Goal: Task Accomplishment & Management: Complete application form

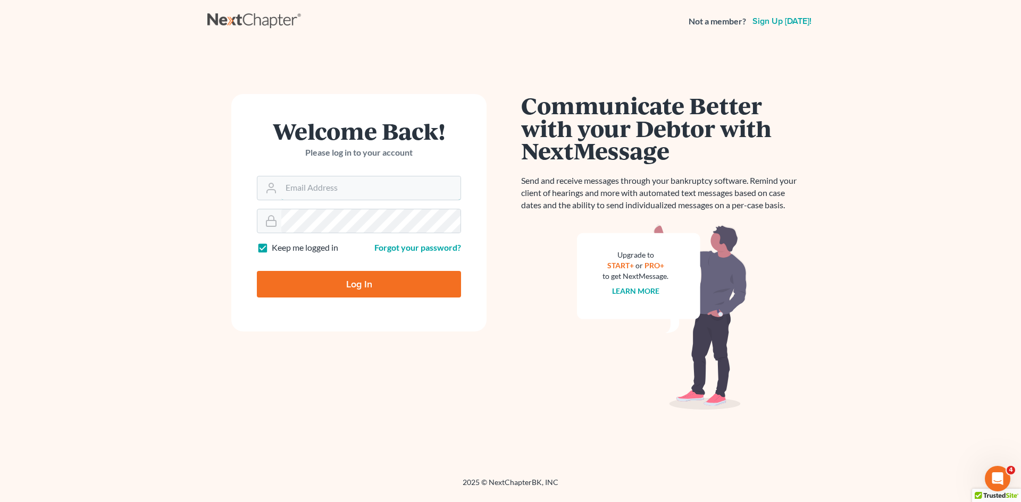
type input "[EMAIL_ADDRESS][DOMAIN_NAME]"
click at [412, 283] on input "Log In" at bounding box center [359, 284] width 204 height 27
type input "Thinking..."
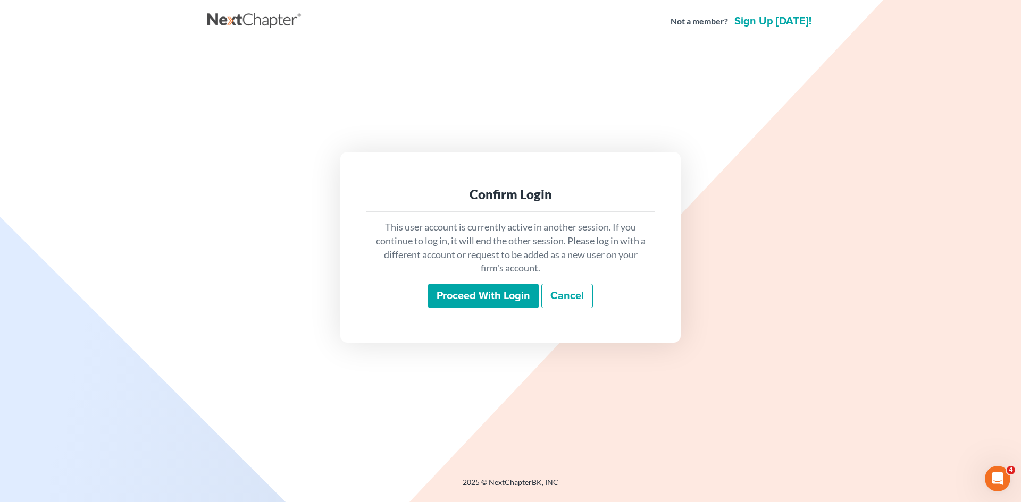
click at [458, 294] on input "Proceed with login" at bounding box center [483, 296] width 111 height 24
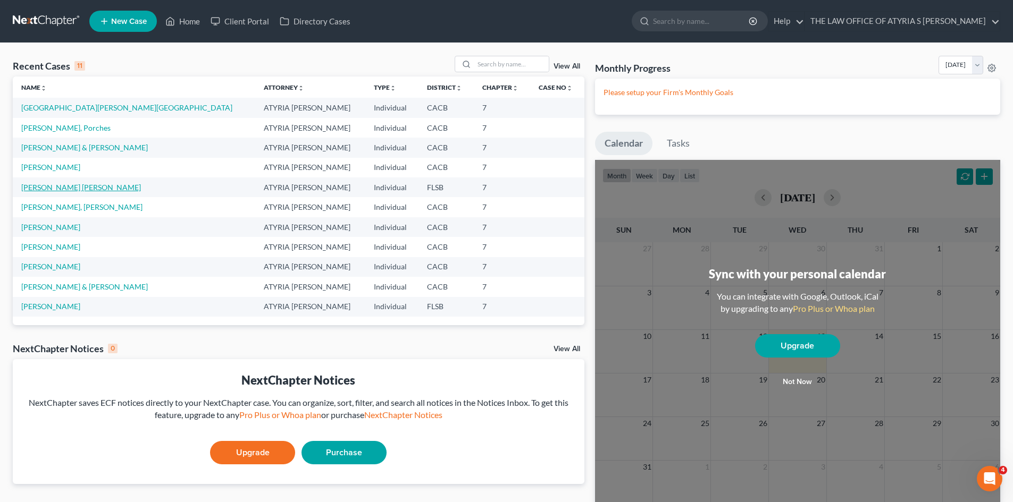
click at [60, 187] on link "Gordon-Roberts, Yanique Natalie" at bounding box center [81, 187] width 120 height 9
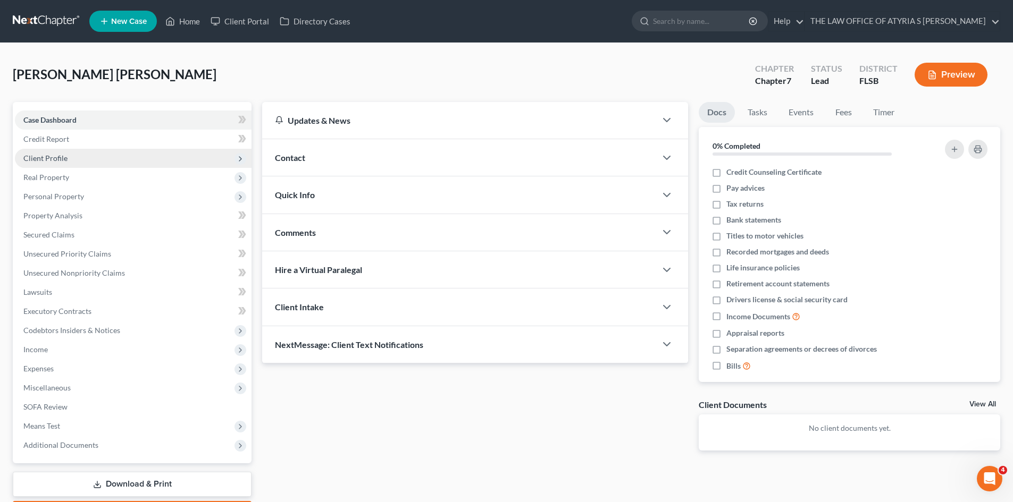
click at [80, 156] on span "Client Profile" at bounding box center [133, 158] width 237 height 19
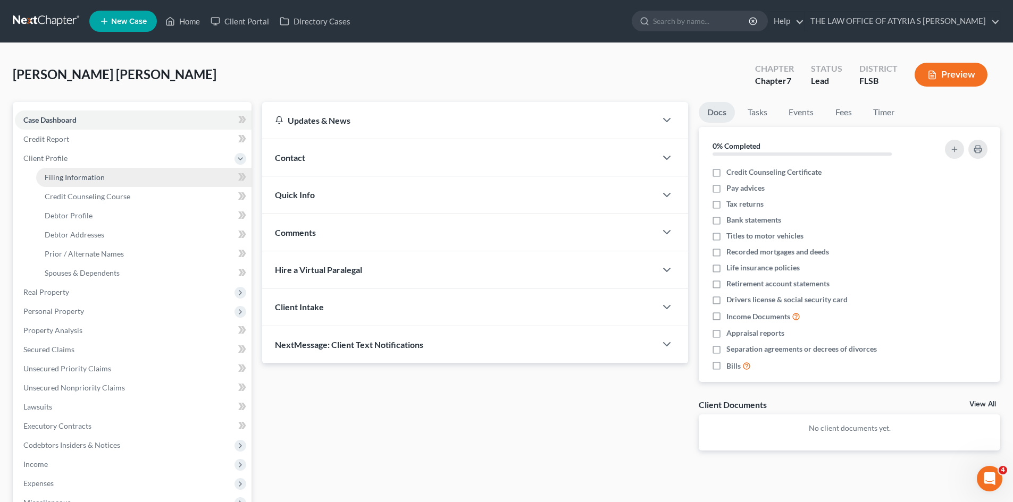
click at [85, 177] on span "Filing Information" at bounding box center [75, 177] width 60 height 9
select select "1"
select select "0"
select select "9"
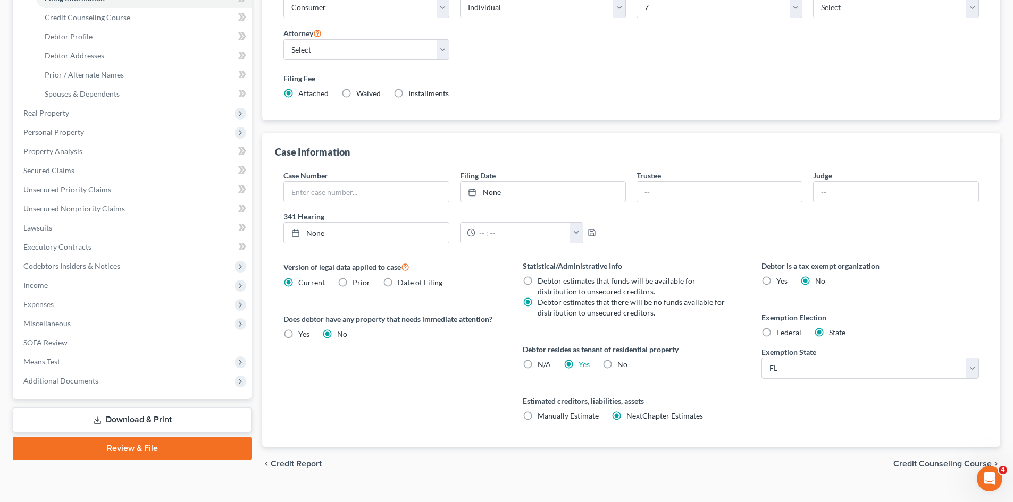
scroll to position [198, 0]
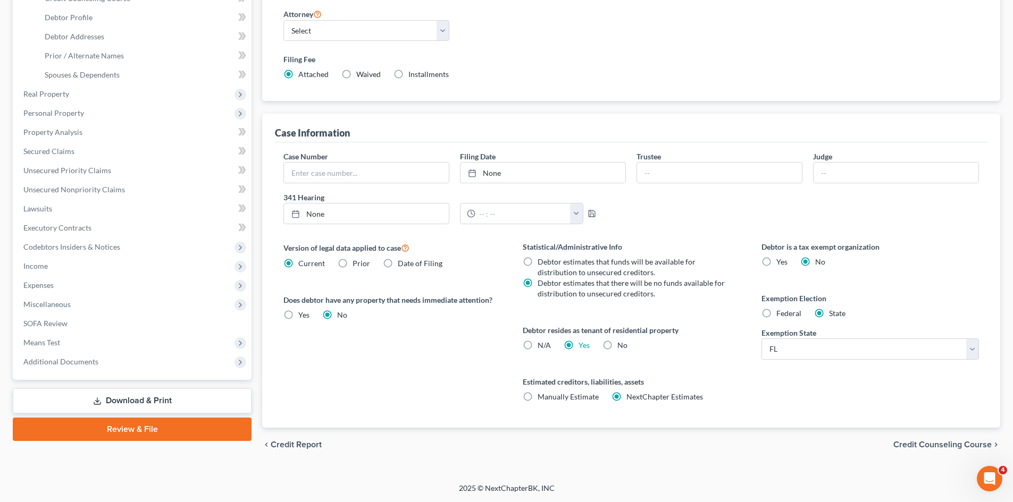
click at [899, 444] on span "Credit Counseling Course" at bounding box center [942, 445] width 98 height 9
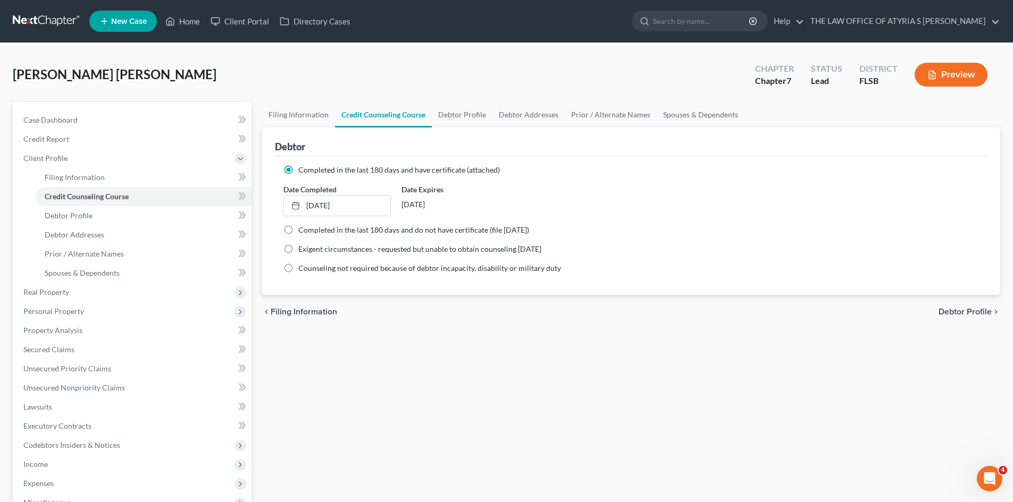
click at [953, 308] on span "Debtor Profile" at bounding box center [964, 312] width 53 height 9
select select "0"
select select "1"
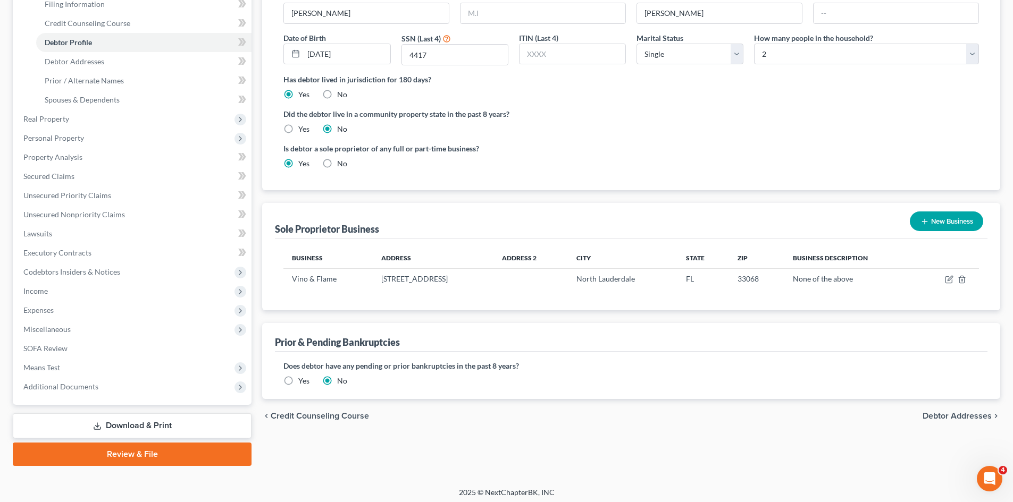
scroll to position [178, 0]
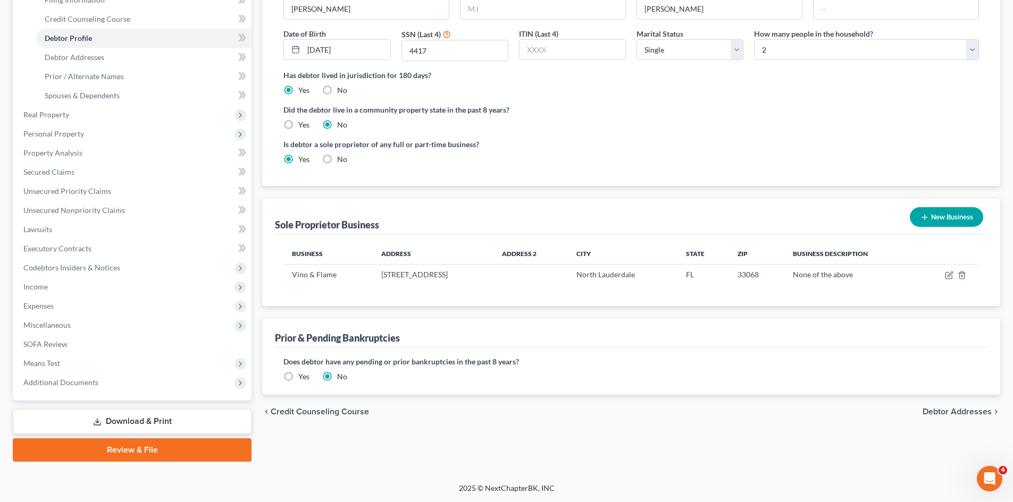
click at [967, 413] on span "Debtor Addresses" at bounding box center [957, 412] width 69 height 9
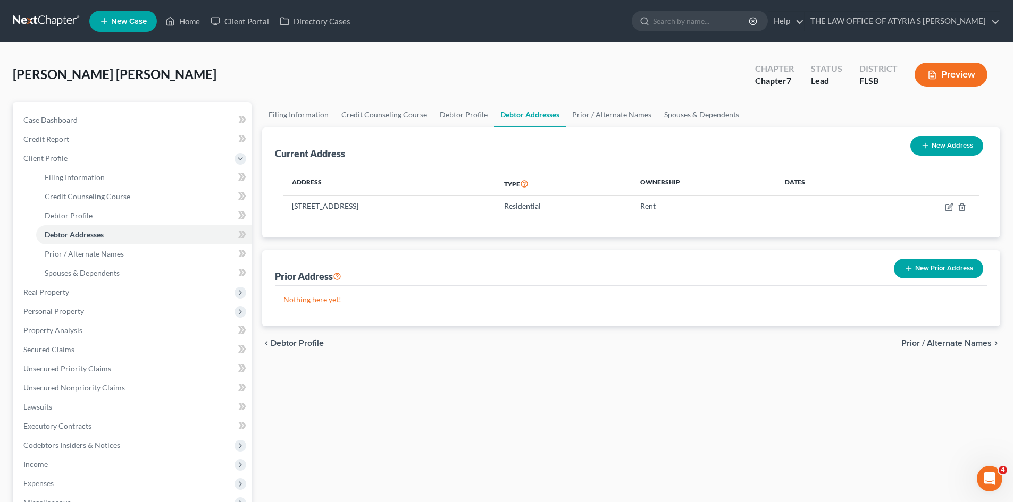
click at [948, 341] on span "Prior / Alternate Names" at bounding box center [946, 343] width 90 height 9
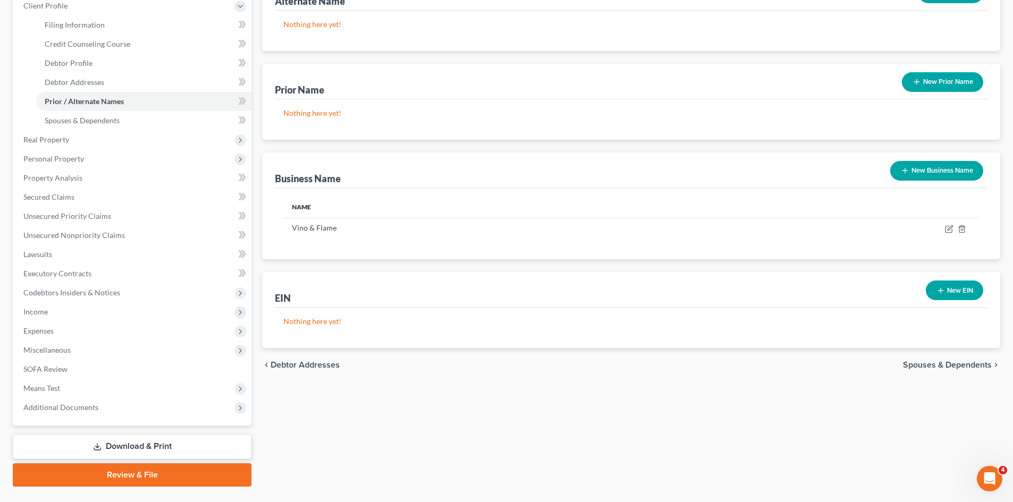
scroll to position [178, 0]
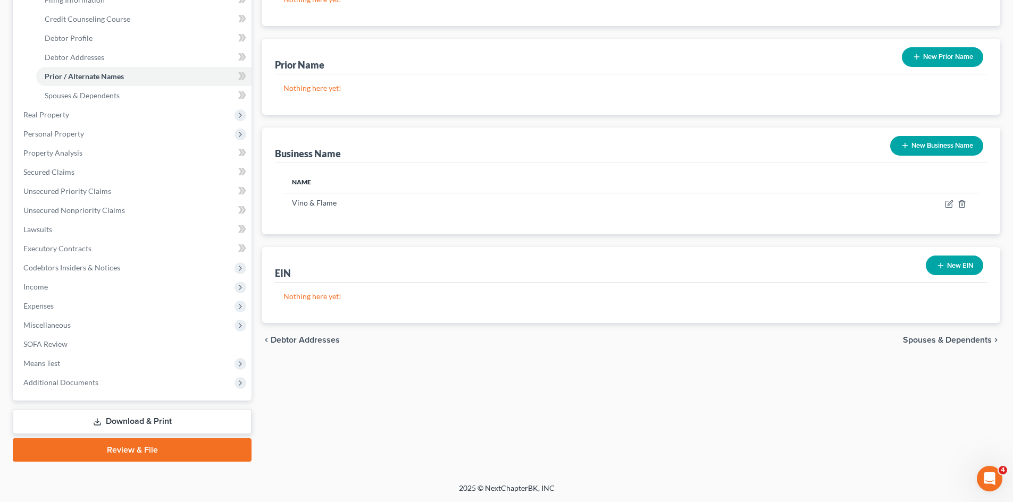
click at [934, 339] on span "Spouses & Dependents" at bounding box center [947, 340] width 89 height 9
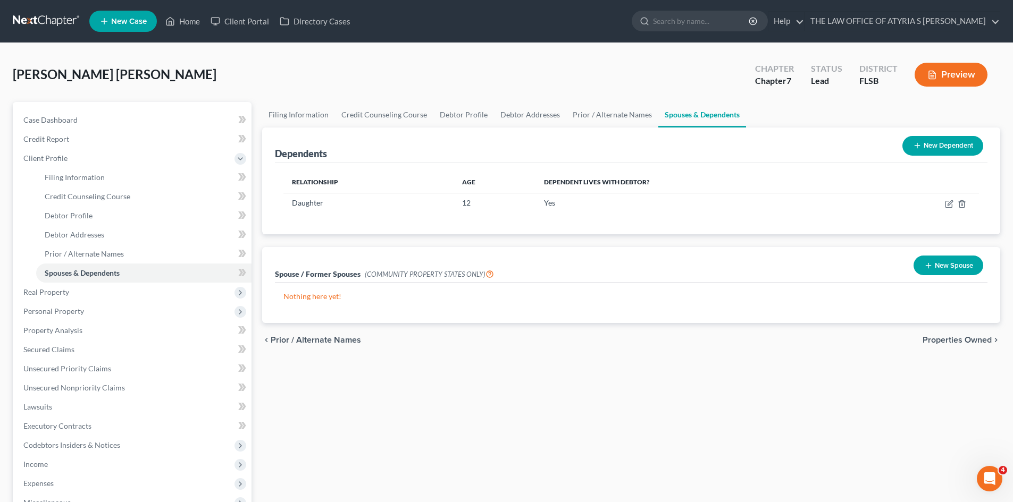
click at [956, 343] on span "Properties Owned" at bounding box center [957, 340] width 69 height 9
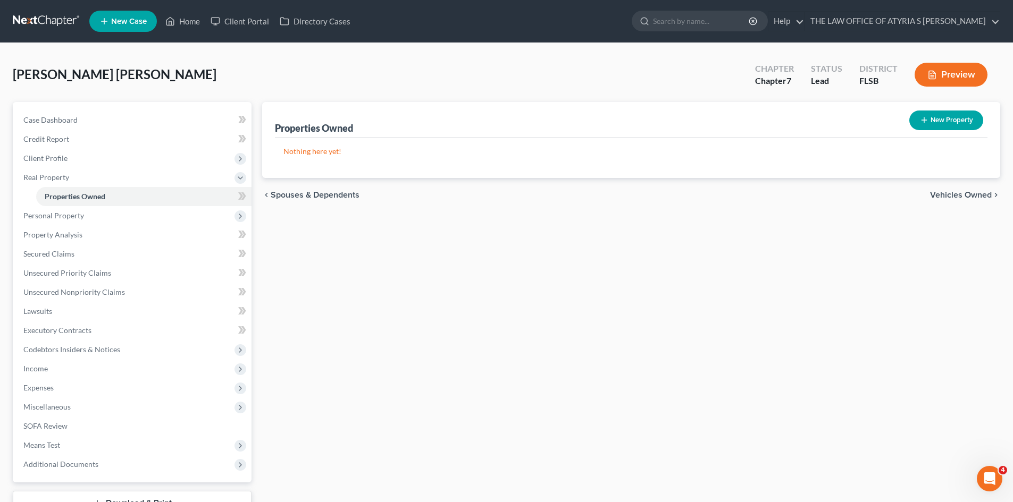
click at [960, 197] on span "Vehicles Owned" at bounding box center [961, 195] width 62 height 9
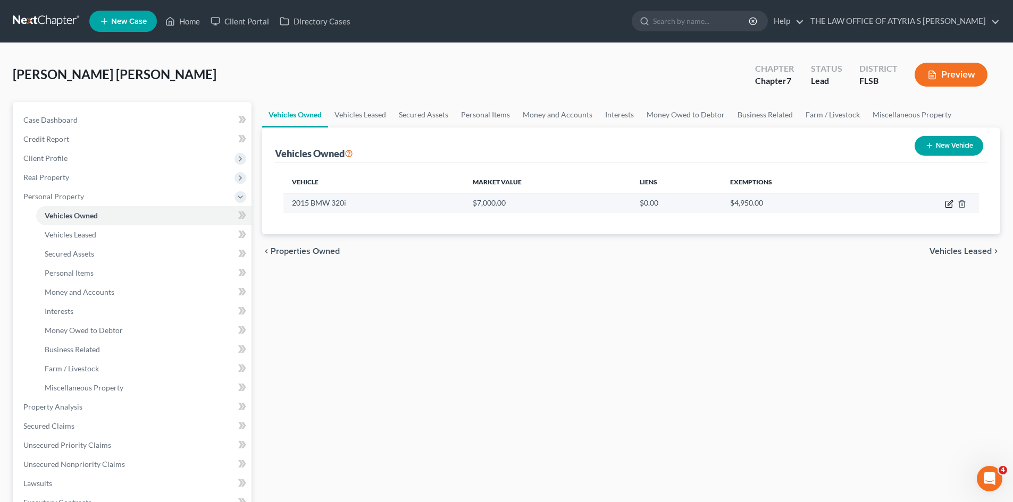
click at [946, 202] on icon "button" at bounding box center [948, 205] width 6 height 6
select select "0"
select select "11"
select select "2"
select select "0"
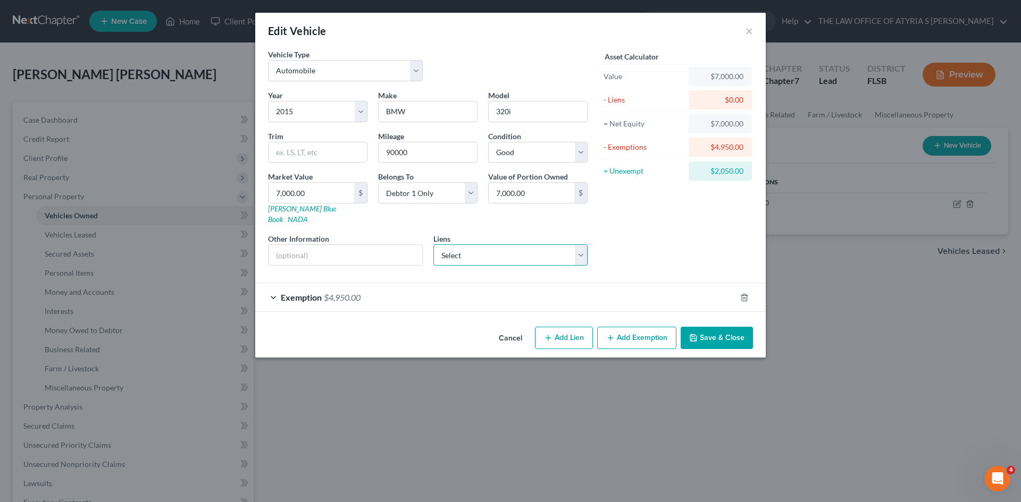
click at [582, 245] on select "Select Bmw Financial Services - $2,050.00" at bounding box center [510, 255] width 155 height 21
select select "36"
select select "0"
select select "2"
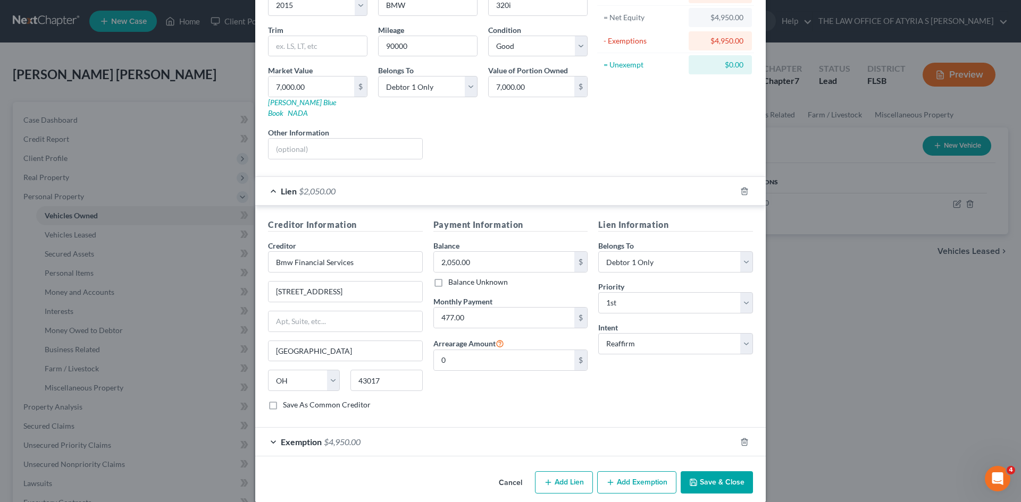
scroll to position [108, 0]
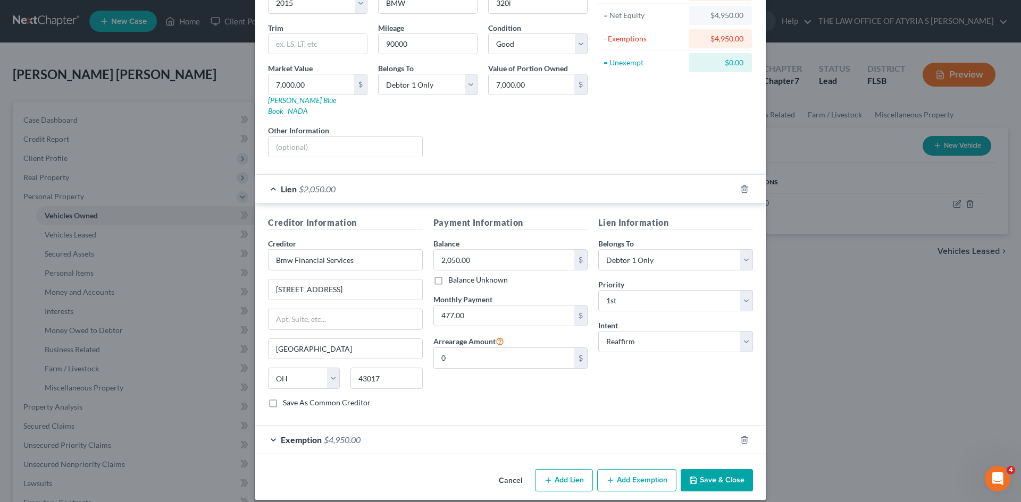
click at [283, 398] on label "Save As Common Creditor" at bounding box center [327, 403] width 88 height 11
click at [287, 398] on input "Save As Common Creditor" at bounding box center [290, 401] width 7 height 7
click at [571, 426] on div "Exemption $4,950.00" at bounding box center [495, 440] width 481 height 28
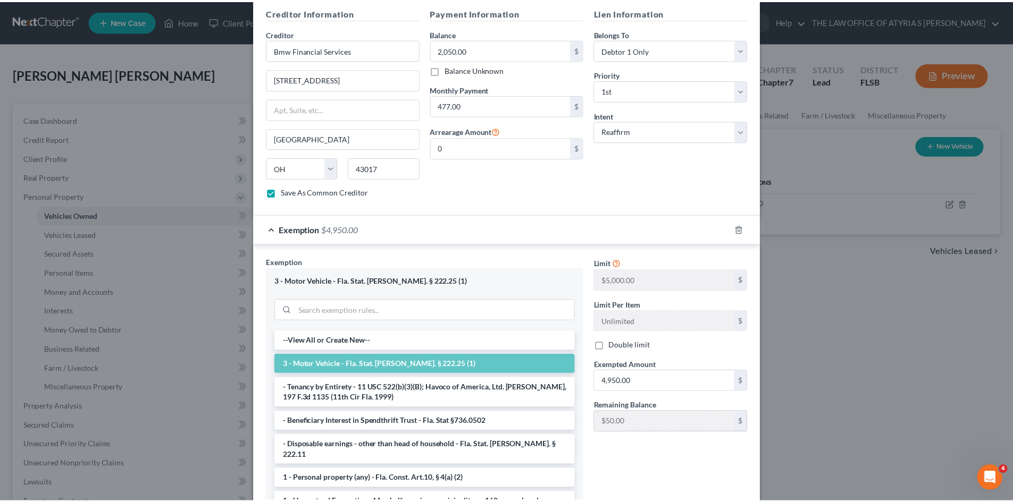
scroll to position [383, 0]
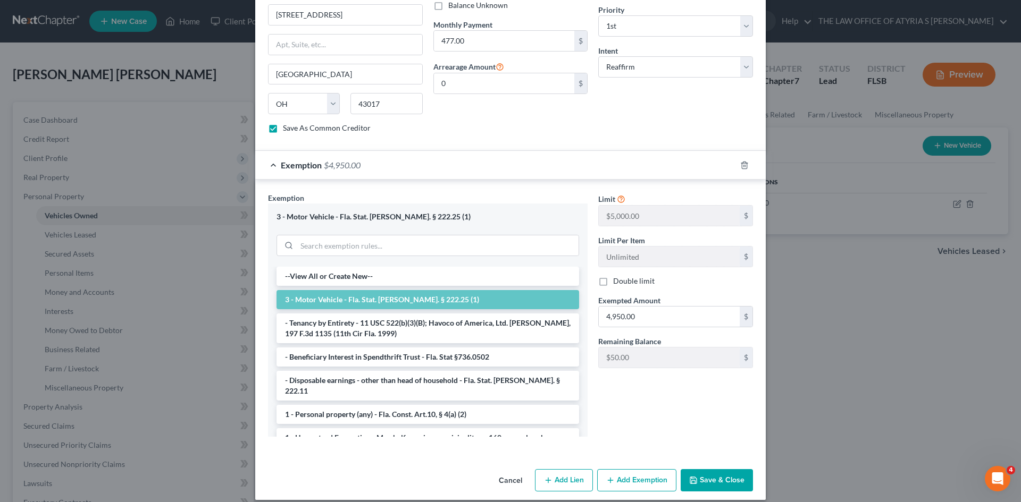
click at [719, 470] on button "Save & Close" at bounding box center [717, 481] width 72 height 22
checkbox input "false"
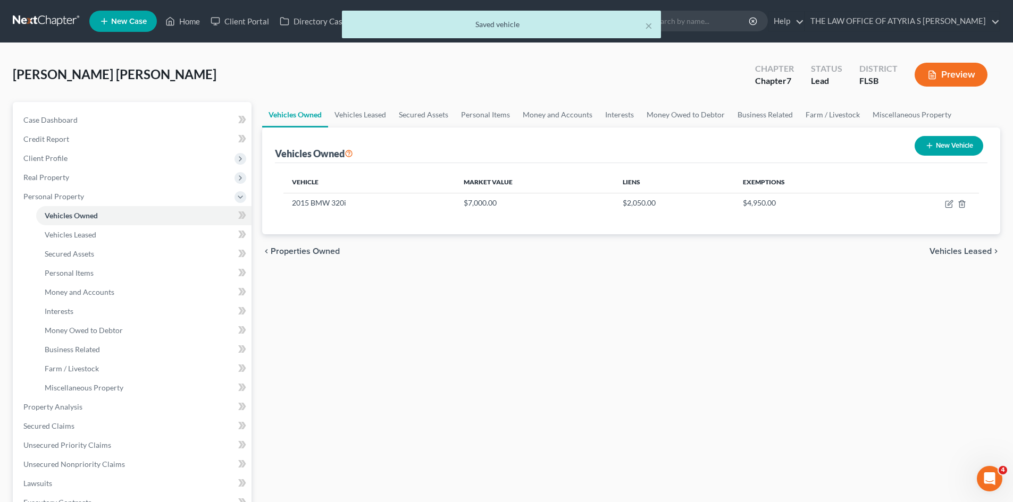
click at [960, 249] on span "Vehicles Leased" at bounding box center [960, 251] width 62 height 9
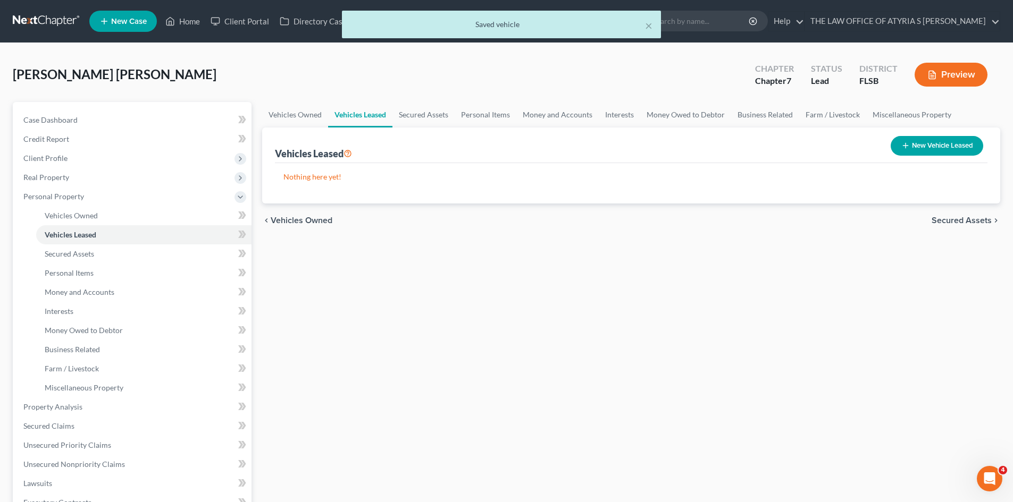
click at [956, 221] on span "Secured Assets" at bounding box center [962, 220] width 60 height 9
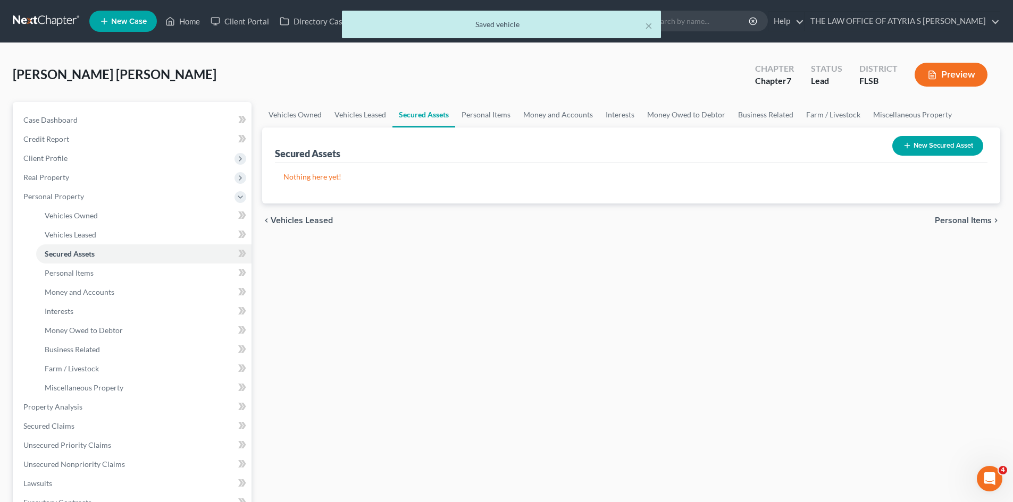
click at [956, 216] on span "Personal Items" at bounding box center [963, 220] width 57 height 9
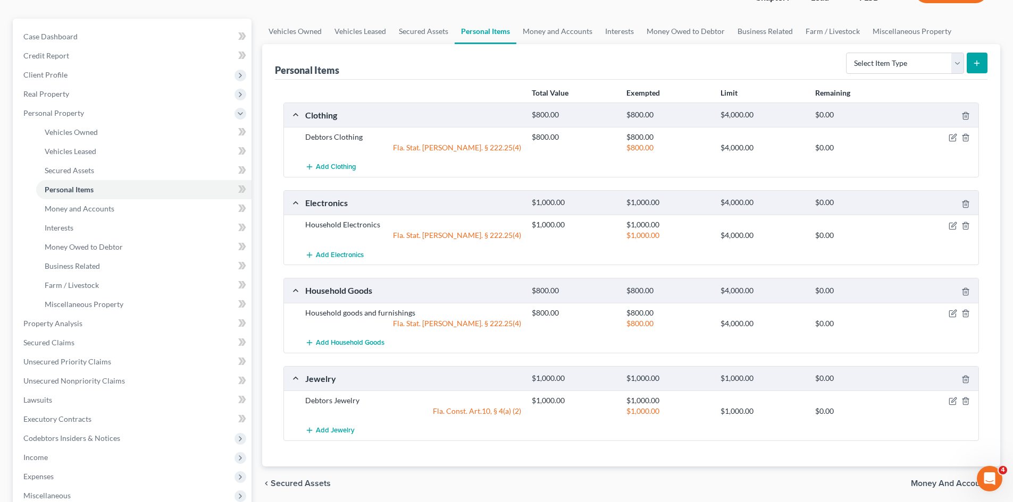
scroll to position [254, 0]
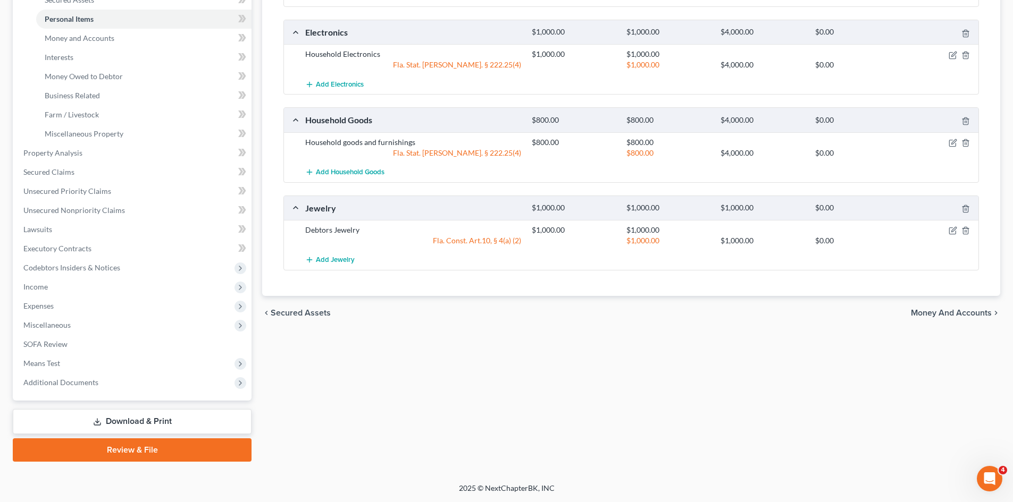
click at [952, 311] on span "Money and Accounts" at bounding box center [951, 313] width 81 height 9
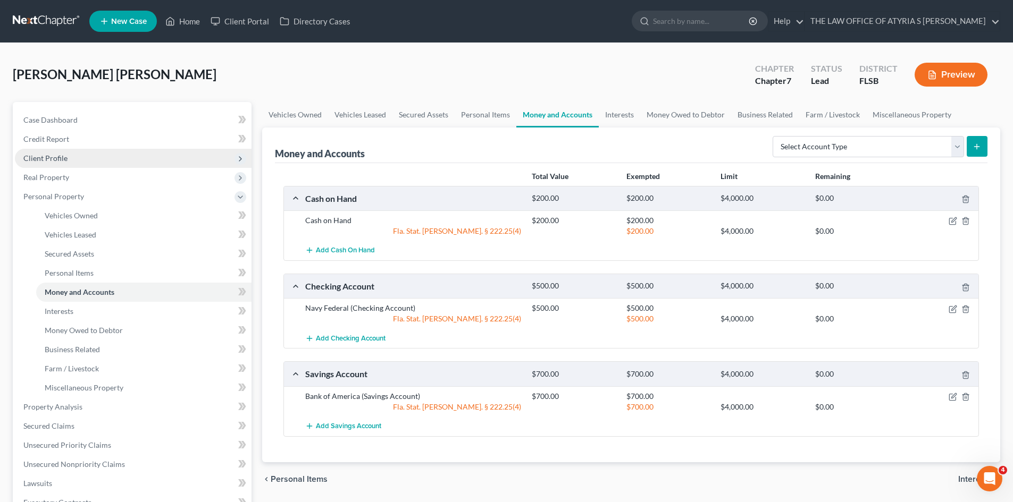
click at [64, 161] on span "Client Profile" at bounding box center [45, 158] width 44 height 9
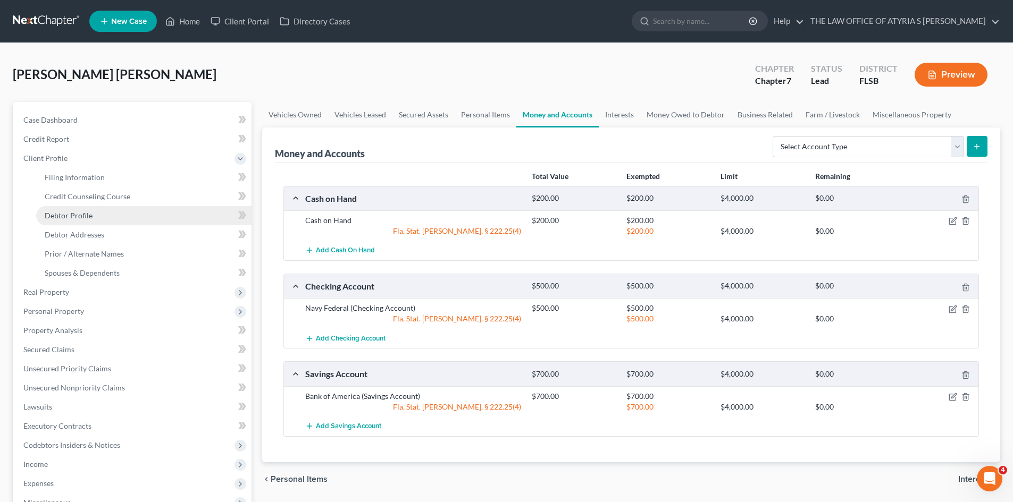
click at [81, 213] on span "Debtor Profile" at bounding box center [69, 215] width 48 height 9
select select "0"
select select "1"
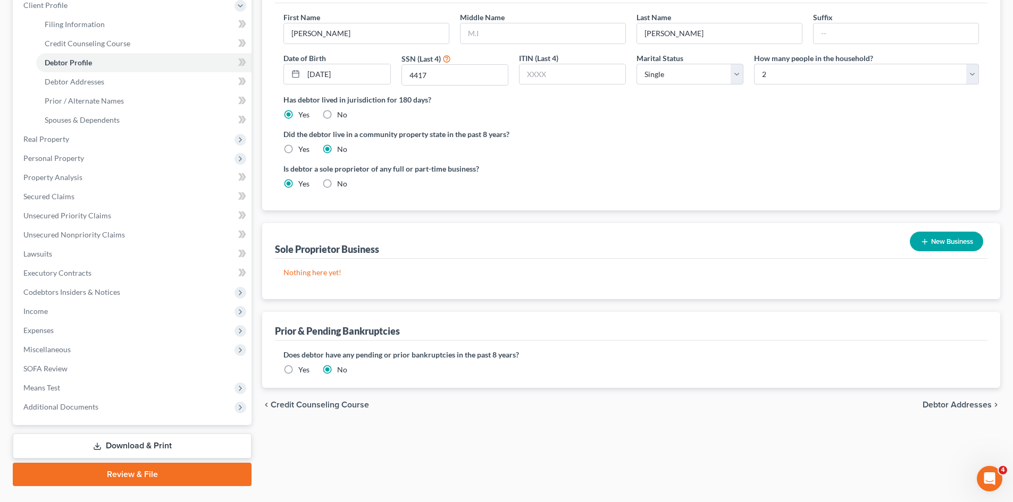
scroll to position [178, 0]
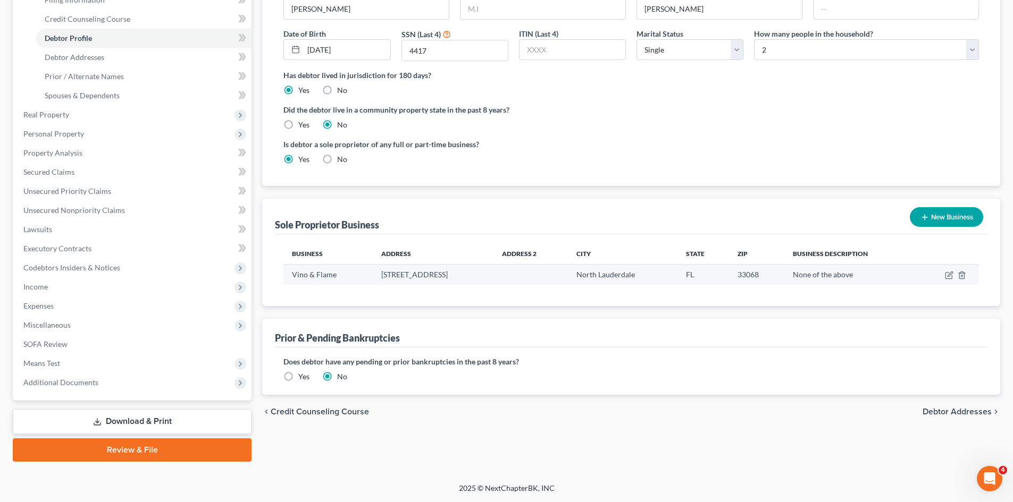
click at [944, 281] on td at bounding box center [948, 275] width 62 height 20
click at [946, 276] on icon "button" at bounding box center [949, 275] width 9 height 9
select select "9"
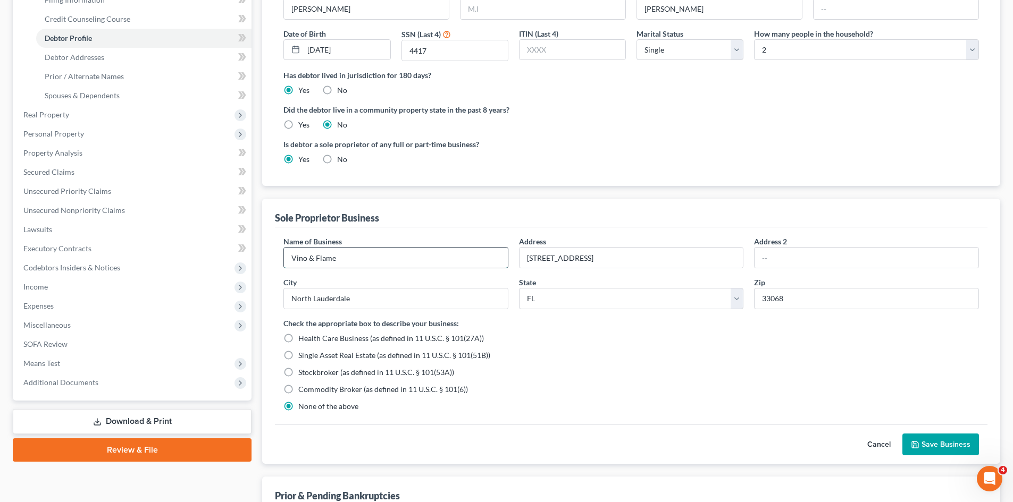
click at [356, 249] on input "Vino & Flame" at bounding box center [396, 258] width 224 height 20
type input "Vino & Flame LLC"
click at [953, 439] on button "Save Business" at bounding box center [940, 445] width 77 height 22
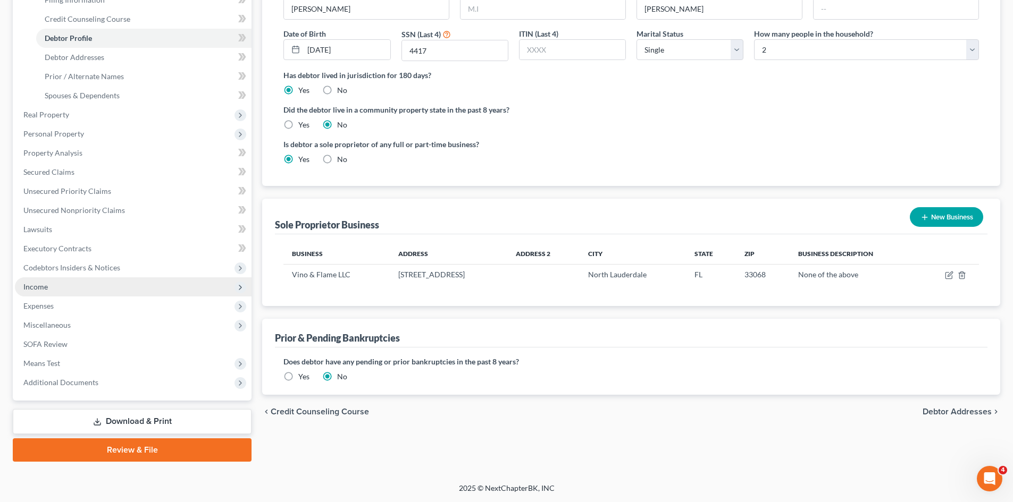
click at [34, 285] on span "Income" at bounding box center [35, 286] width 24 height 9
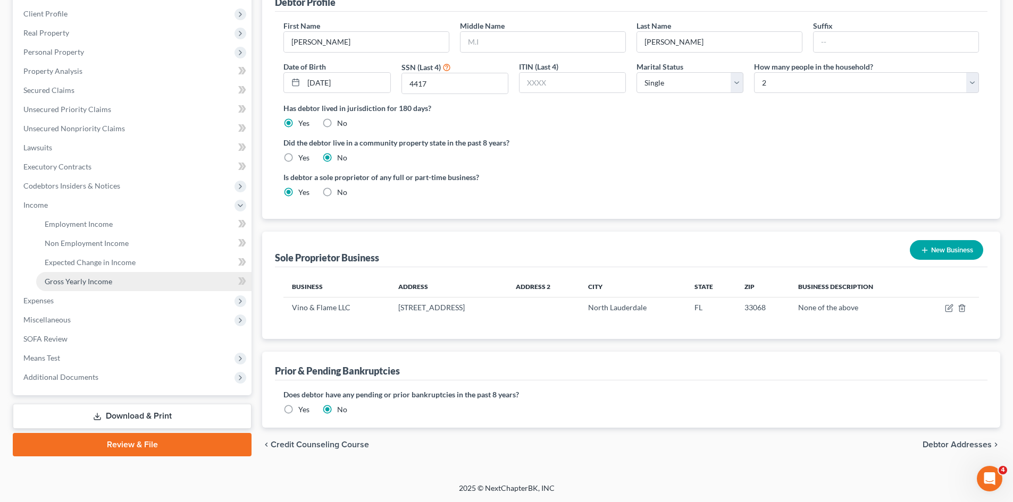
click at [89, 280] on span "Gross Yearly Income" at bounding box center [79, 281] width 68 height 9
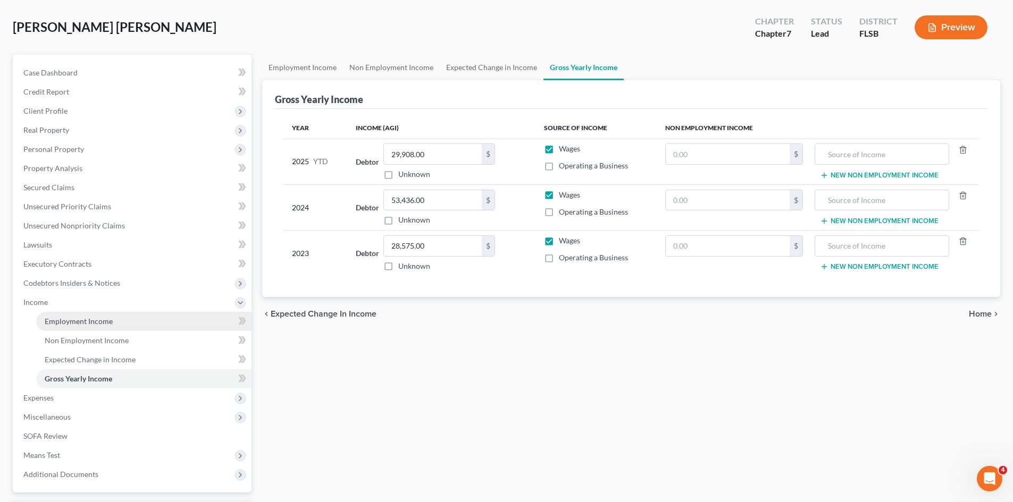
scroll to position [106, 0]
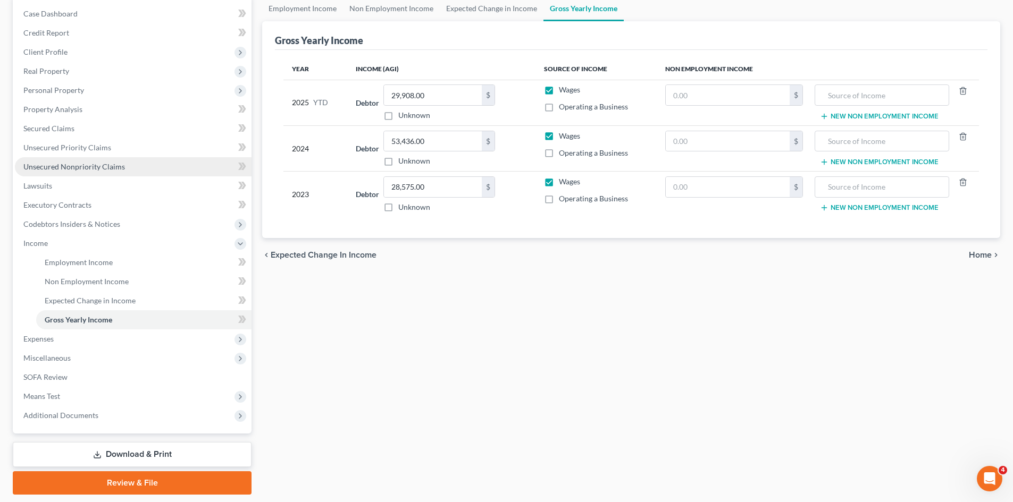
click at [58, 163] on span "Unsecured Nonpriority Claims" at bounding box center [74, 166] width 102 height 9
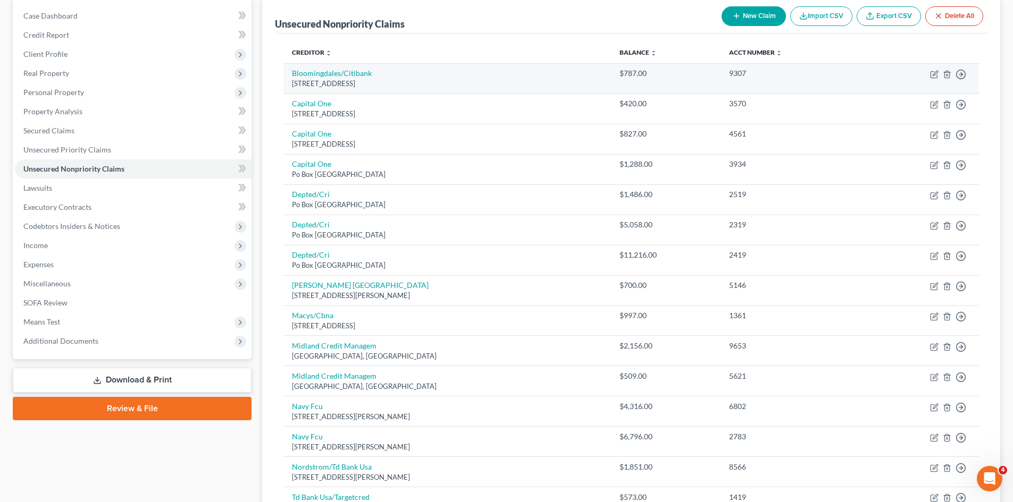
scroll to position [106, 0]
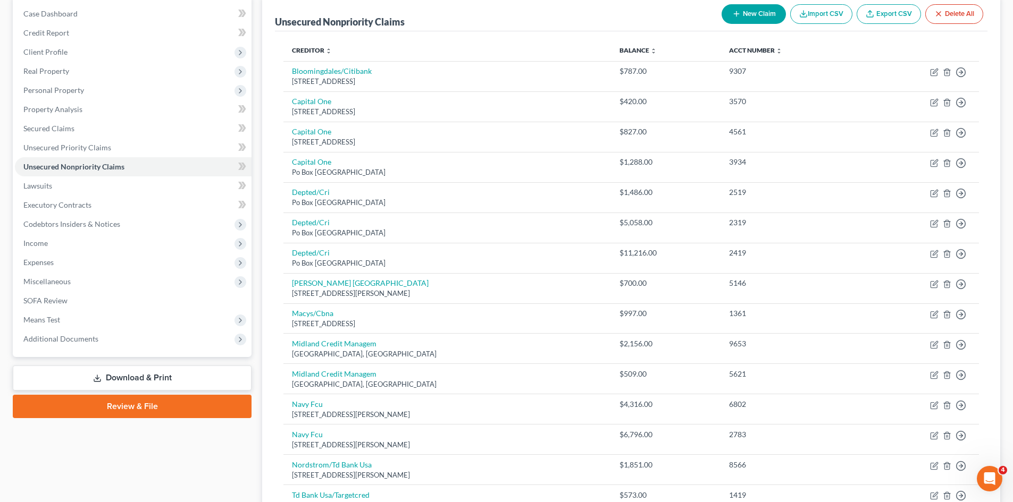
click at [130, 371] on link "Download & Print" at bounding box center [132, 378] width 239 height 25
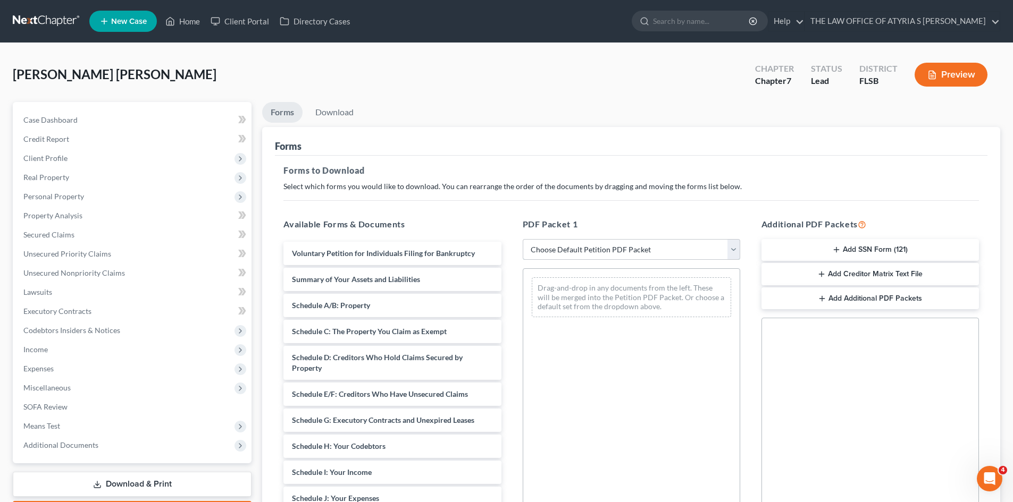
click at [667, 257] on select "Choose Default Petition PDF Packet Complete Bankruptcy Petition (all forms and …" at bounding box center [631, 249] width 217 height 21
select select "0"
click at [523, 239] on select "Choose Default Petition PDF Packet Complete Bankruptcy Petition (all forms and …" at bounding box center [631, 249] width 217 height 21
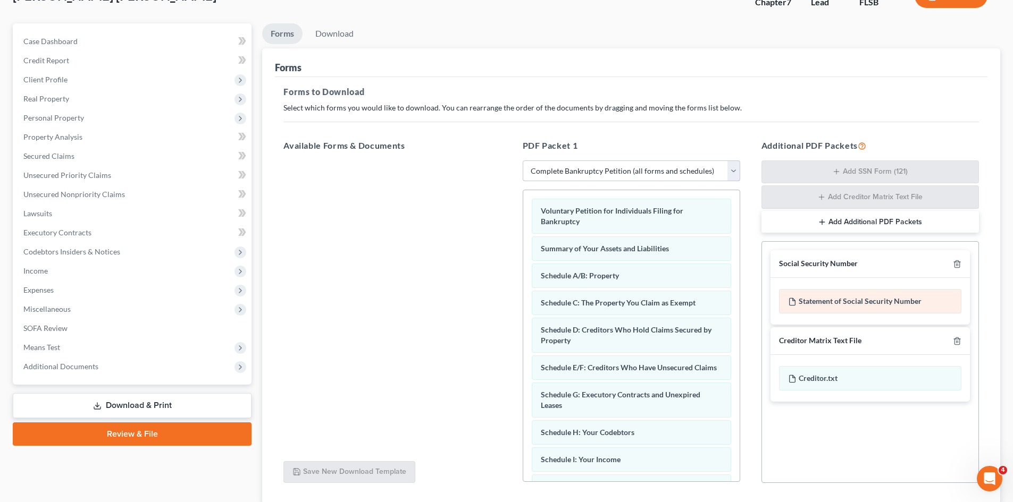
scroll to position [106, 0]
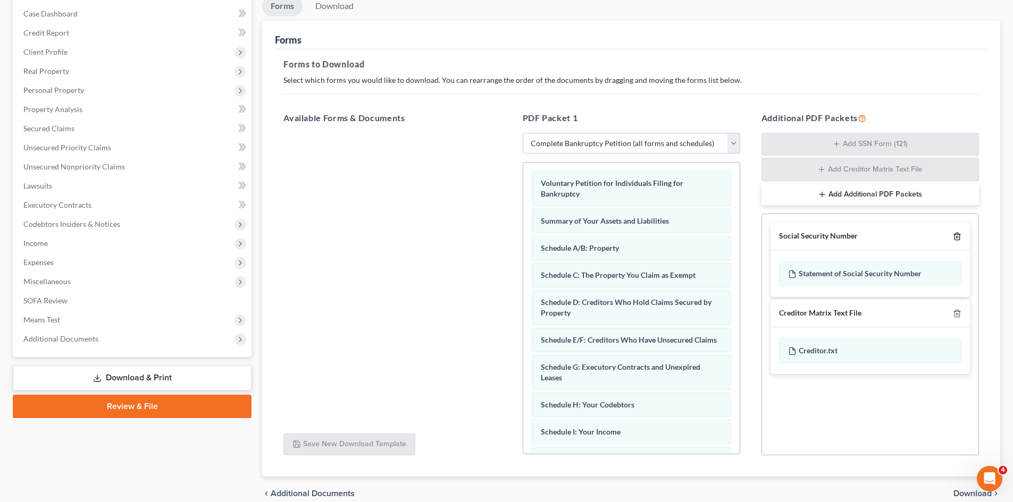
click at [955, 233] on icon "button" at bounding box center [957, 236] width 9 height 9
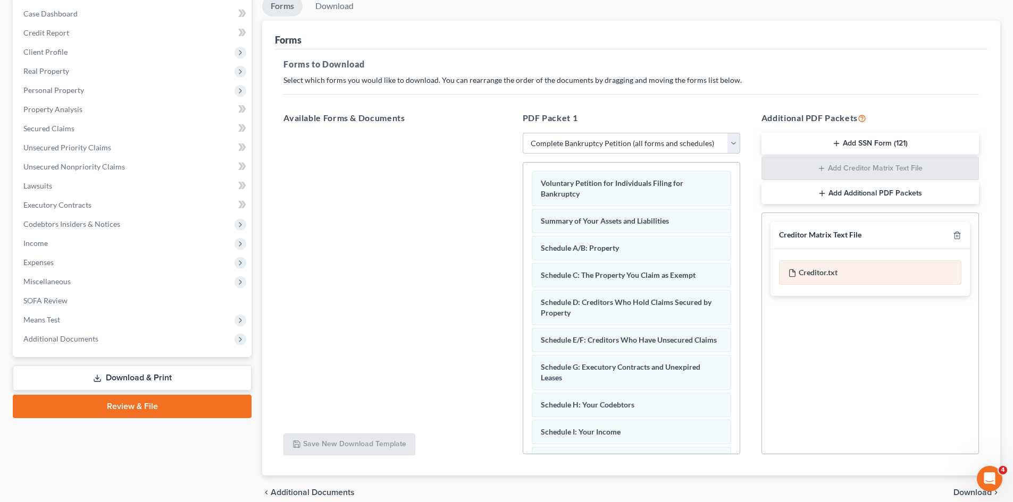
scroll to position [154, 0]
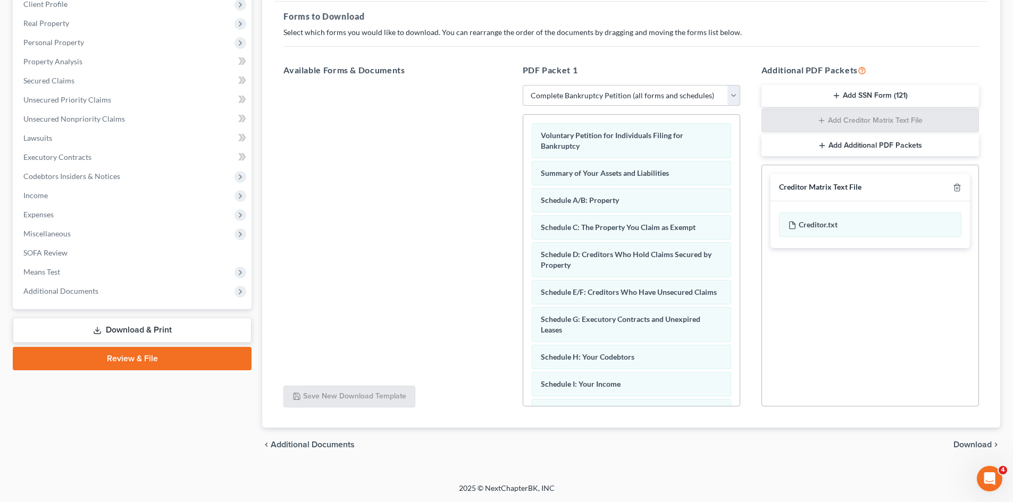
click at [980, 447] on span "Download" at bounding box center [972, 445] width 38 height 9
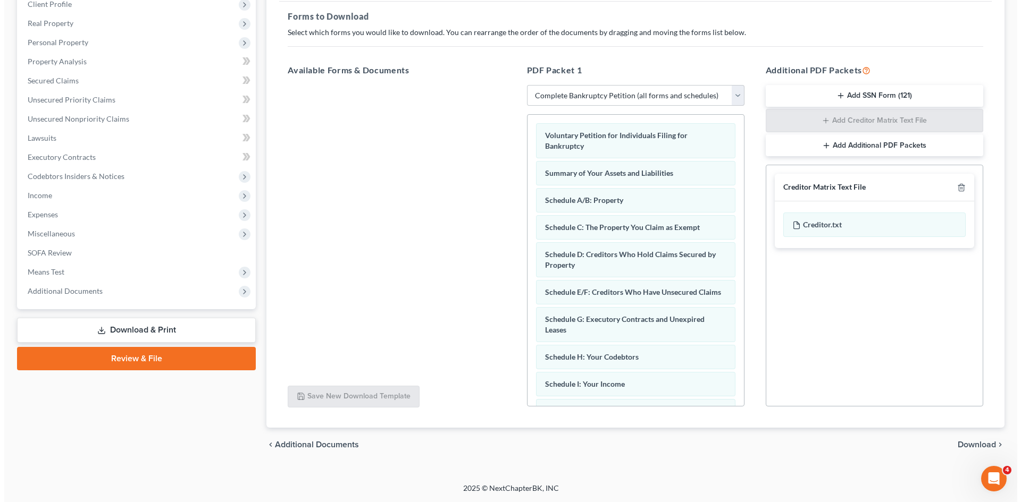
scroll to position [63, 0]
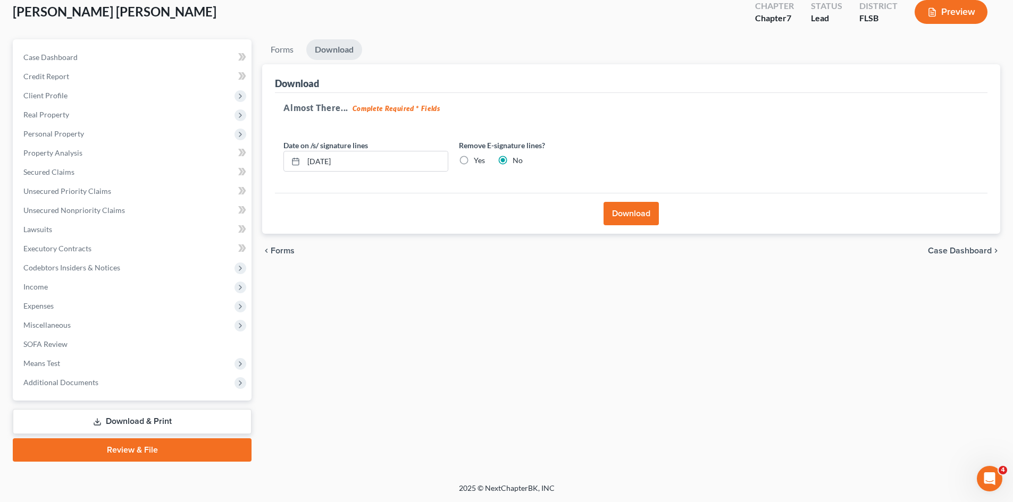
click at [602, 207] on div "Download" at bounding box center [631, 213] width 712 height 41
click at [622, 213] on button "Download" at bounding box center [630, 213] width 55 height 23
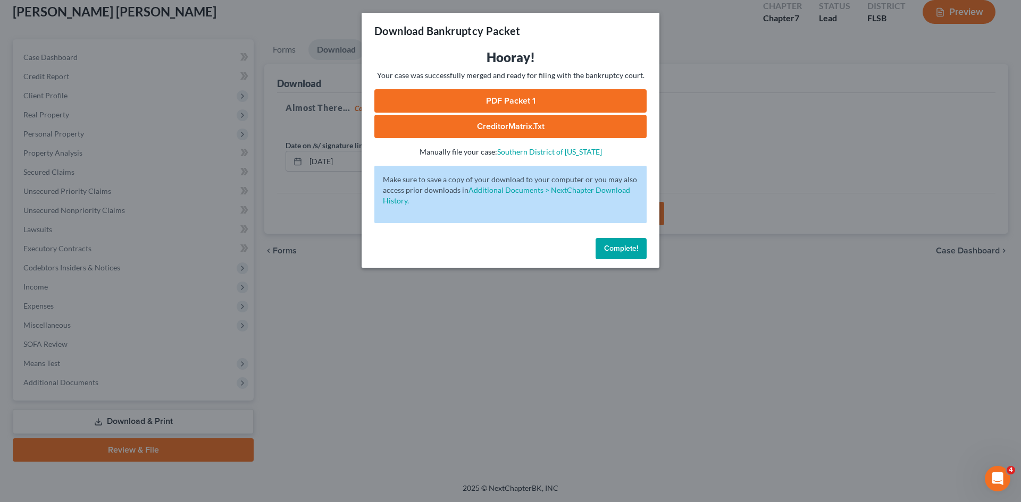
click at [481, 99] on link "PDF Packet 1" at bounding box center [510, 100] width 272 height 23
